Goal: Find specific page/section: Find specific page/section

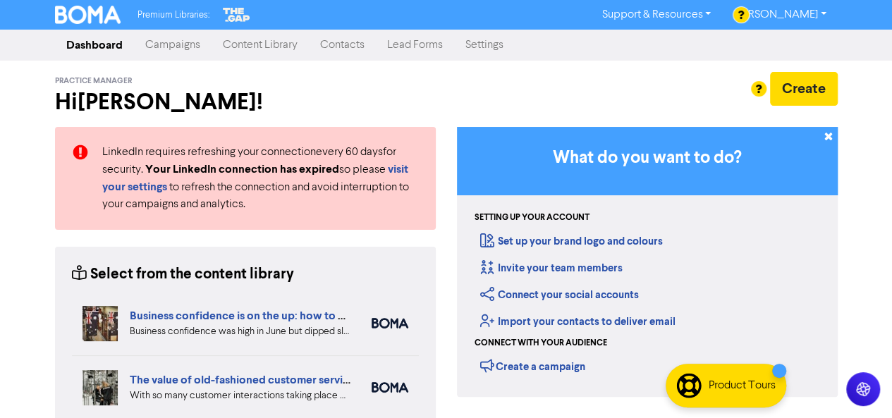
click at [350, 48] on link "Contacts" at bounding box center [342, 45] width 67 height 28
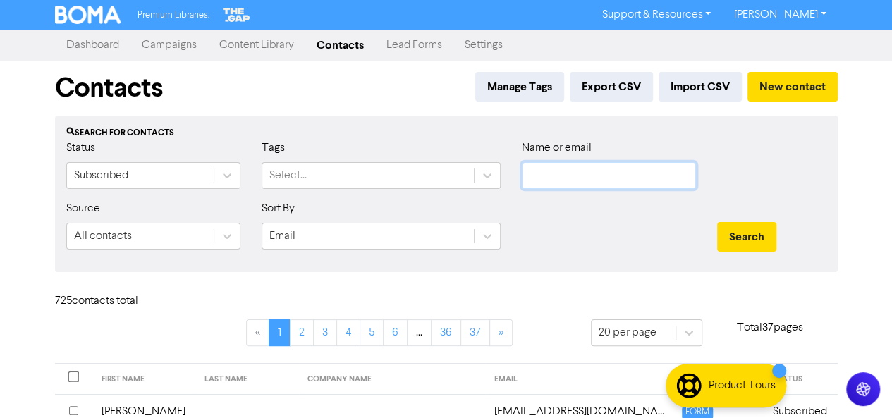
click at [604, 174] on input "text" at bounding box center [609, 175] width 174 height 27
click at [717, 222] on button "Search" at bounding box center [746, 237] width 59 height 30
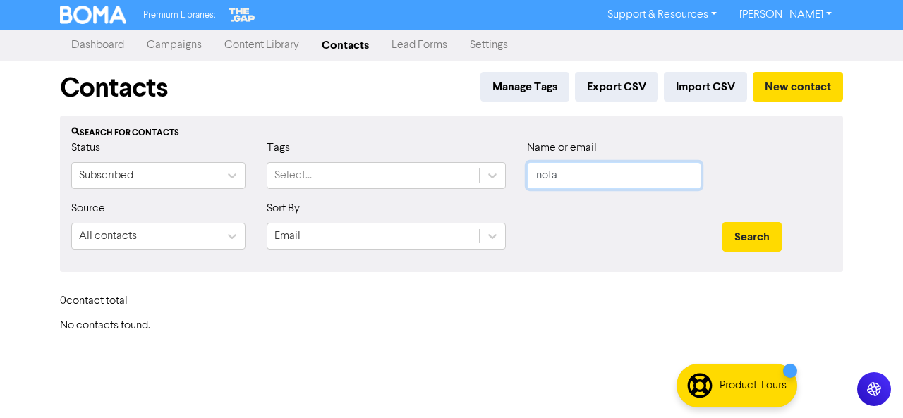
type input "nota"
click at [722, 222] on button "Search" at bounding box center [751, 237] width 59 height 30
